Goal: Task Accomplishment & Management: Use online tool/utility

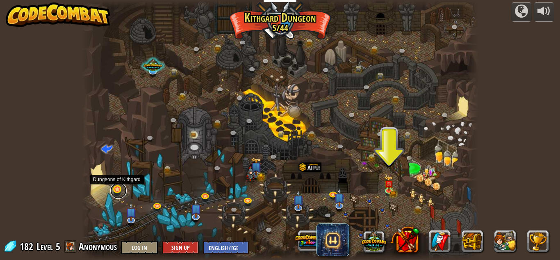
click at [122, 192] on link at bounding box center [118, 190] width 16 height 16
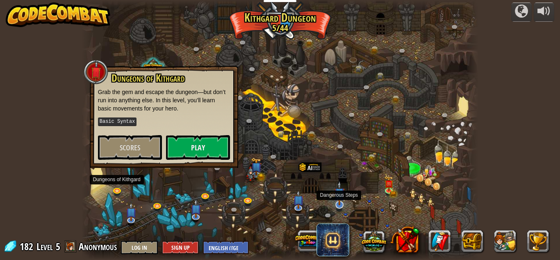
click at [341, 194] on img at bounding box center [339, 192] width 11 height 25
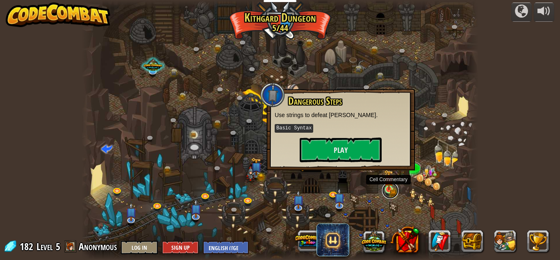
click at [387, 190] on link at bounding box center [390, 190] width 16 height 16
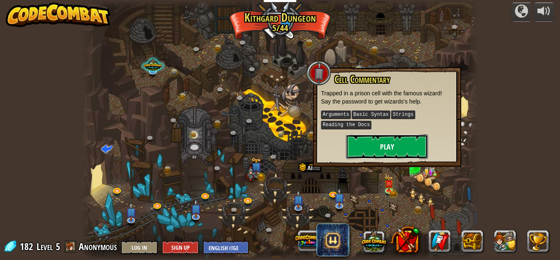
click at [371, 144] on button "Play" at bounding box center [387, 146] width 82 height 25
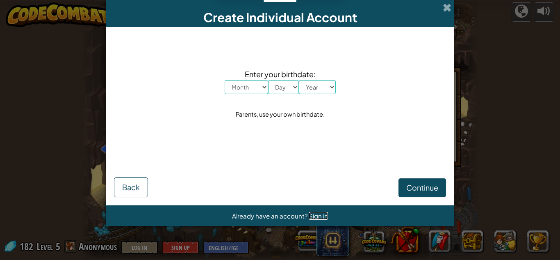
click at [314, 215] on span "Sign in" at bounding box center [318, 216] width 19 height 8
